Goal: Task Accomplishment & Management: Complete application form

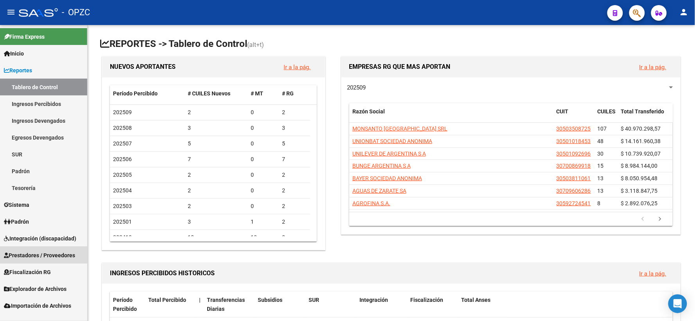
click at [40, 253] on span "Prestadores / Proveedores" at bounding box center [39, 255] width 71 height 9
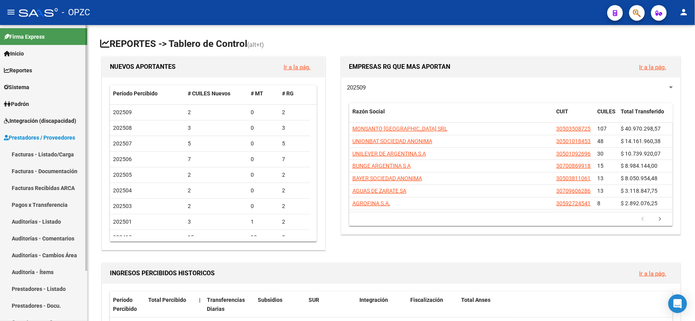
click at [36, 154] on link "Facturas - Listado/Carga" at bounding box center [43, 154] width 87 height 17
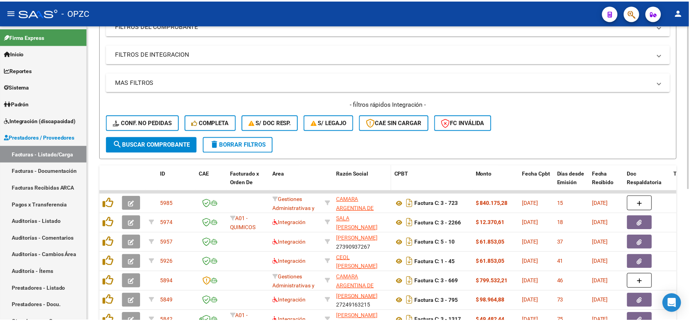
scroll to position [130, 0]
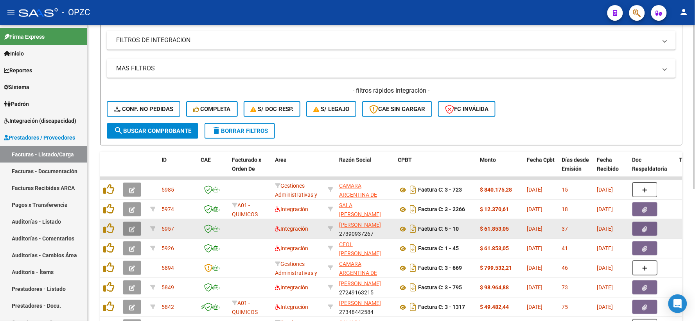
click at [132, 229] on icon "button" at bounding box center [132, 230] width 6 height 6
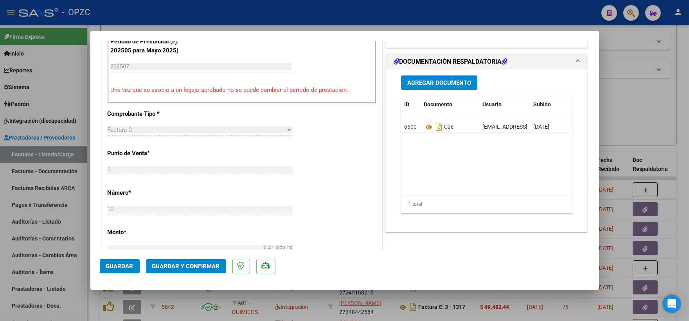
scroll to position [87, 0]
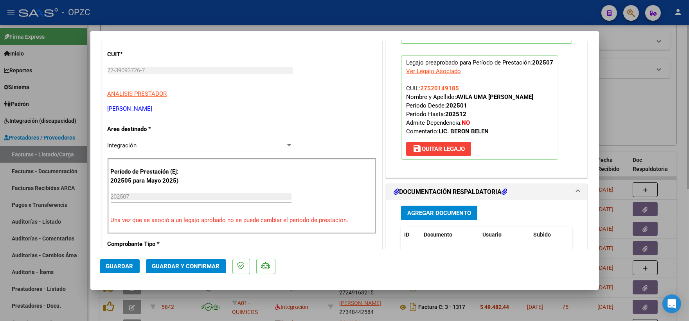
click at [656, 115] on div at bounding box center [344, 160] width 689 height 321
type input "$ 0,00"
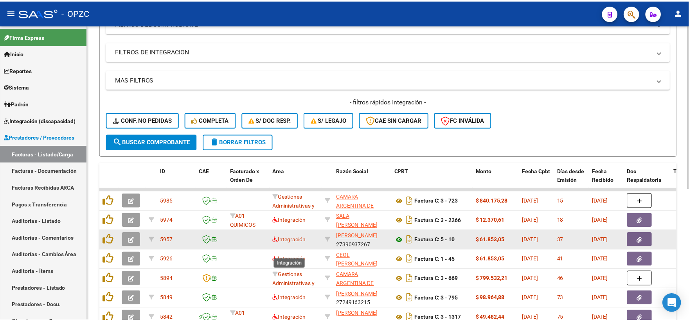
scroll to position [130, 0]
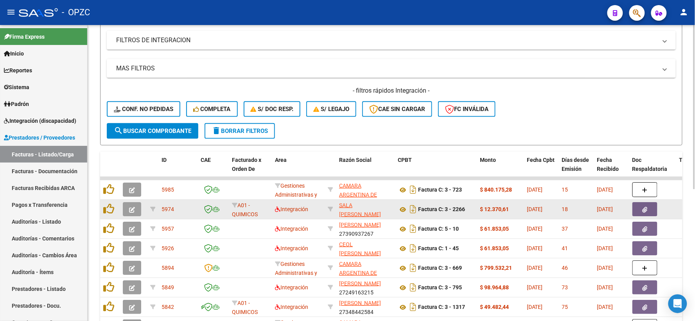
click at [131, 208] on icon "button" at bounding box center [132, 210] width 6 height 6
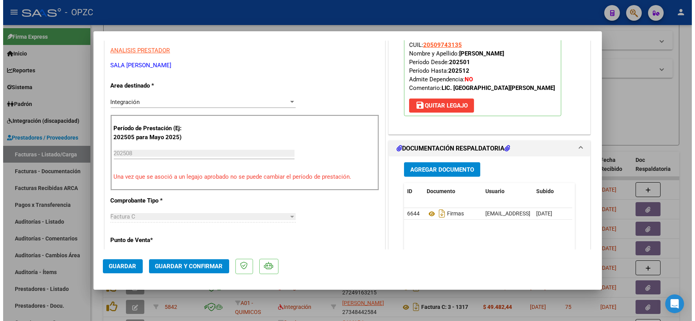
scroll to position [0, 0]
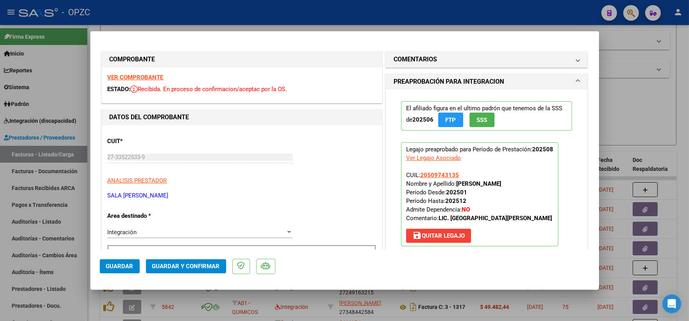
click at [633, 122] on div at bounding box center [344, 160] width 689 height 321
type input "$ 0,00"
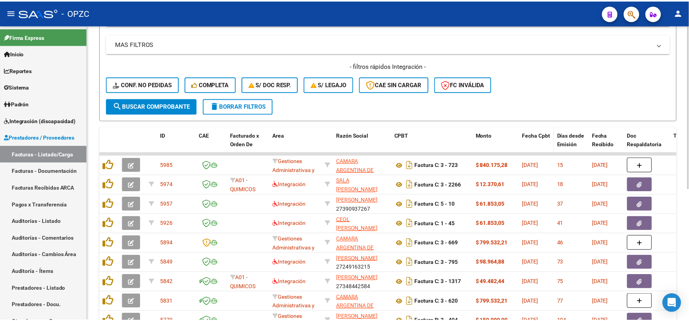
scroll to position [174, 0]
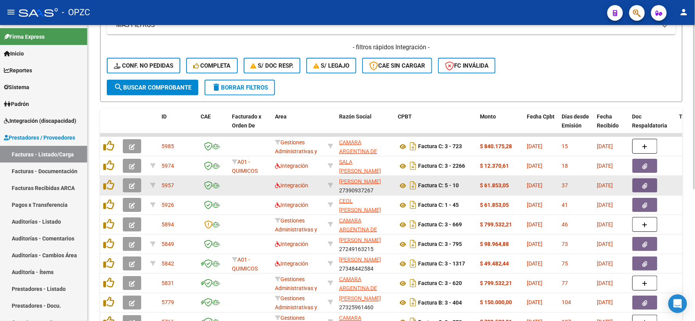
click at [130, 185] on icon "button" at bounding box center [132, 186] width 6 height 6
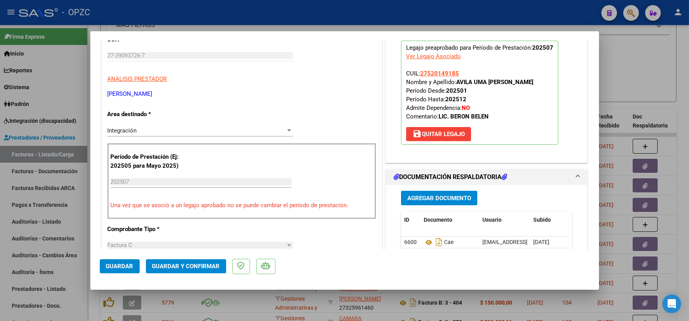
click at [638, 75] on div at bounding box center [344, 160] width 689 height 321
type input "$ 0,00"
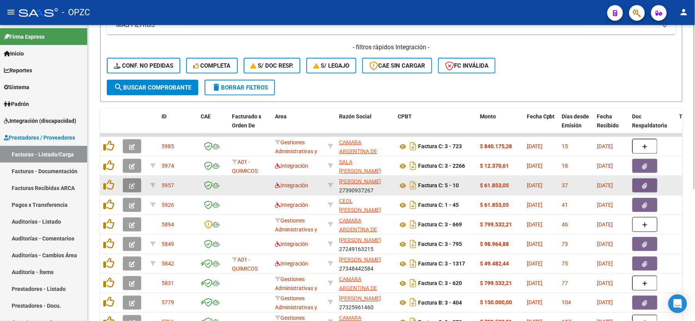
click at [126, 186] on button "button" at bounding box center [132, 185] width 18 height 14
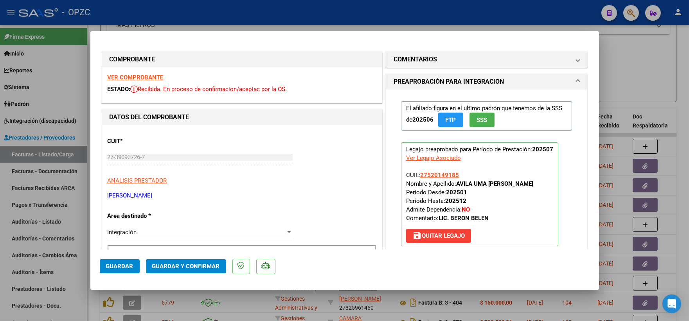
scroll to position [217, 0]
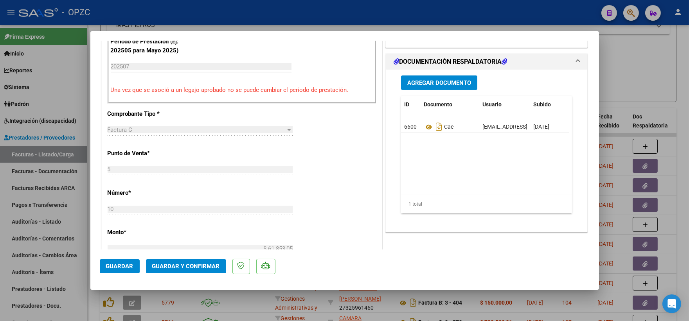
click at [632, 90] on div at bounding box center [344, 160] width 689 height 321
type input "$ 0,00"
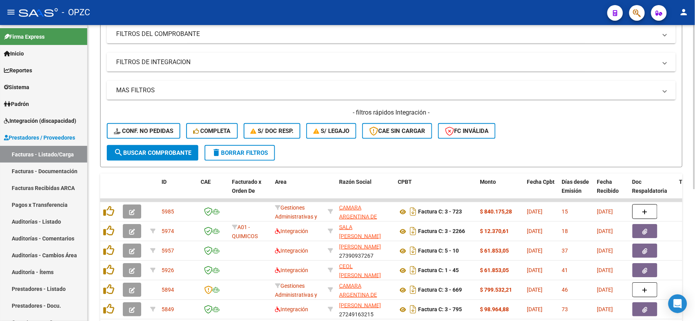
scroll to position [107, 0]
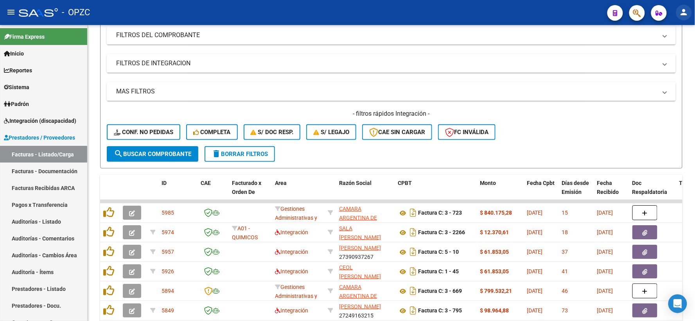
click at [686, 11] on mat-icon "person" at bounding box center [684, 11] width 9 height 9
click at [675, 51] on button "exit_to_app Salir" at bounding box center [669, 51] width 48 height 19
